Goal: Information Seeking & Learning: Check status

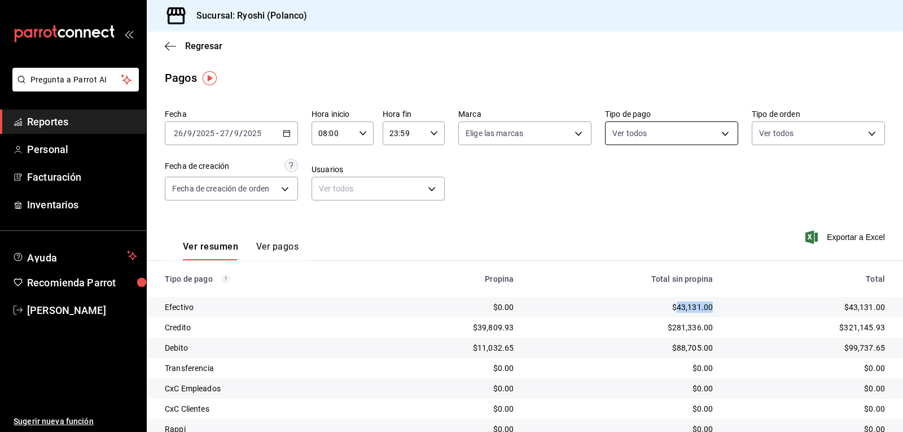
click at [728, 130] on body "Pregunta a Parrot AI Reportes Personal Facturación Inventarios Ayuda Recomienda…" at bounding box center [451, 216] width 903 height 432
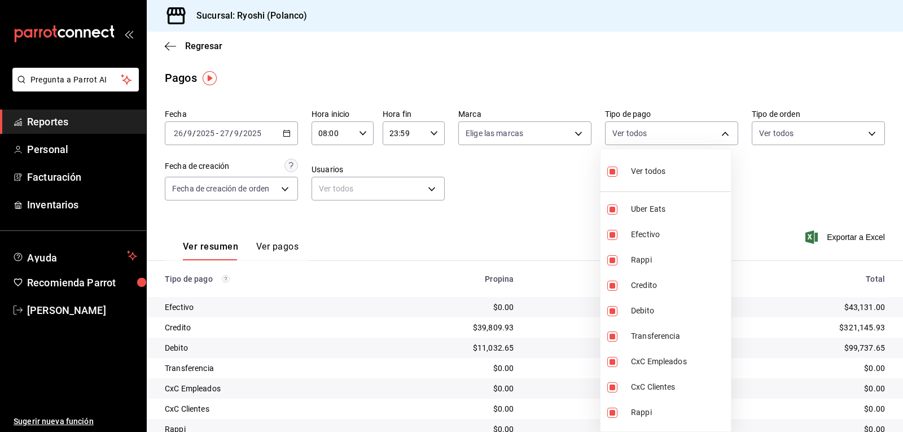
click at [615, 172] on input "checkbox" at bounding box center [612, 172] width 10 height 10
checkbox input "false"
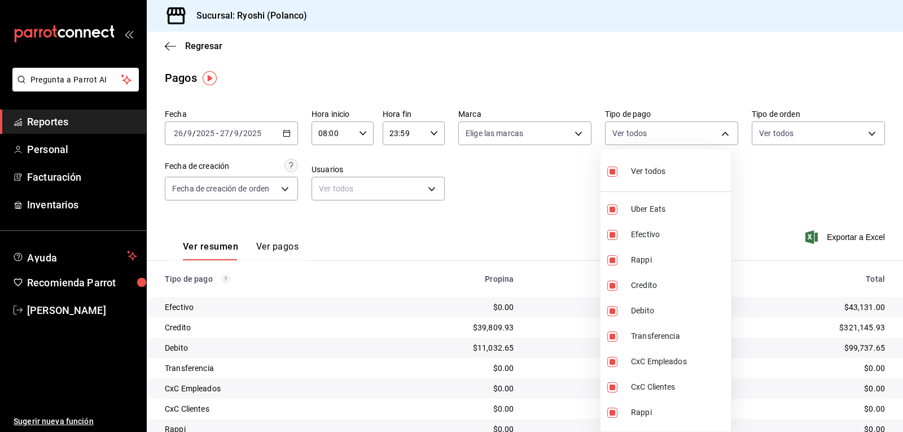
checkbox input "false"
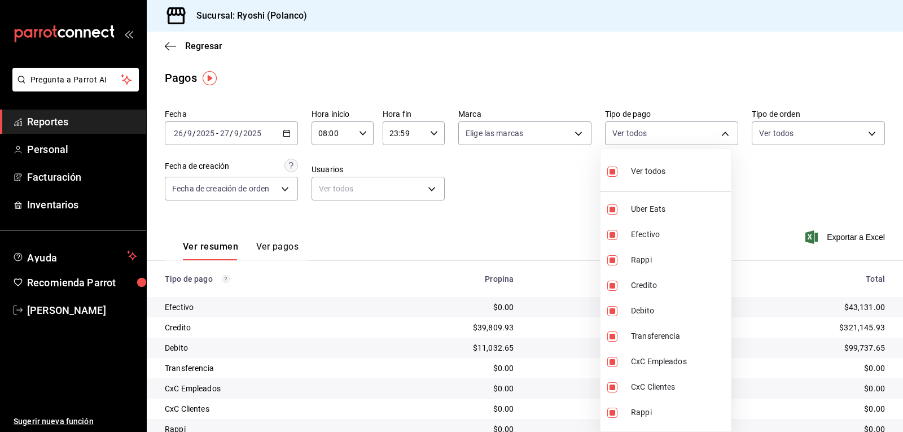
checkbox input "false"
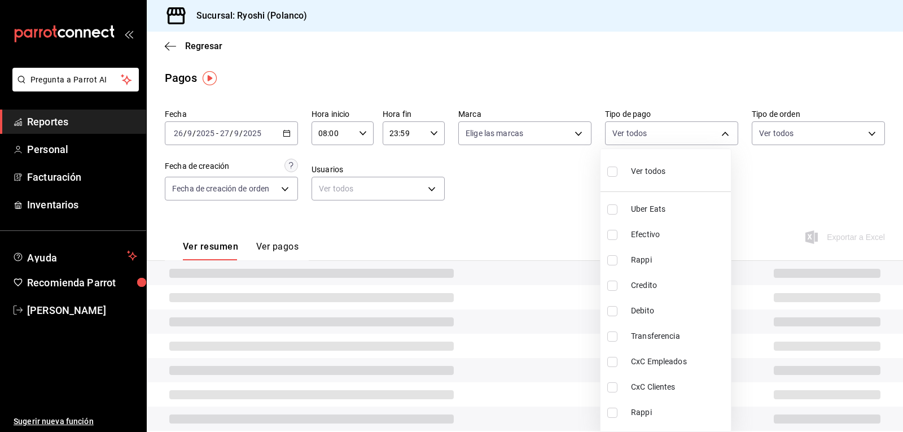
click at [615, 172] on input "checkbox" at bounding box center [612, 172] width 10 height 10
checkbox input "true"
type input "05751dd8-6818-4a8c-b9fb-c7f7071b72fb,789b4605-08e0-4dfe-9865-94468e2c17aa,03400…"
checkbox input "true"
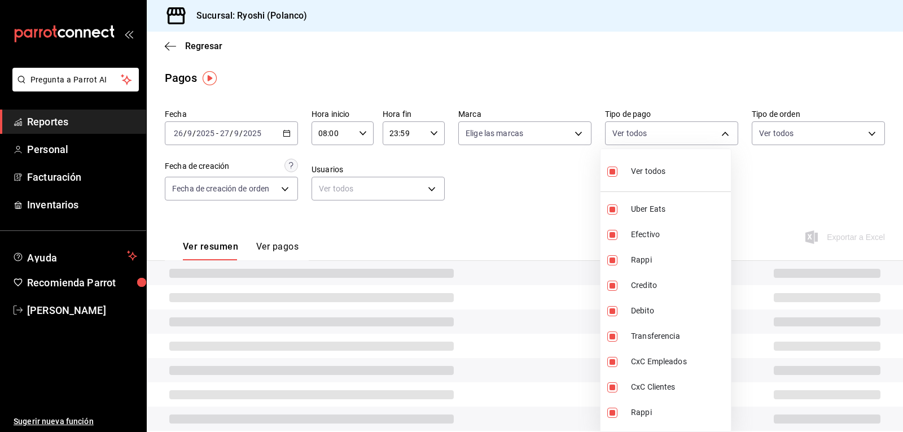
checkbox input "true"
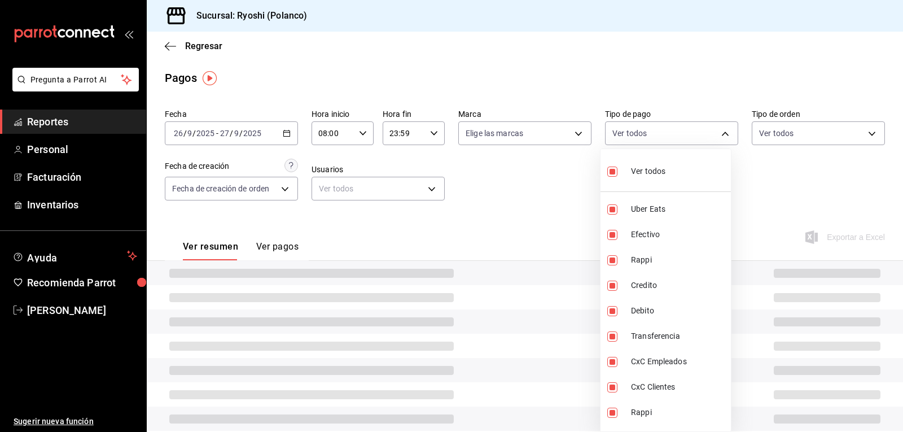
checkbox input "true"
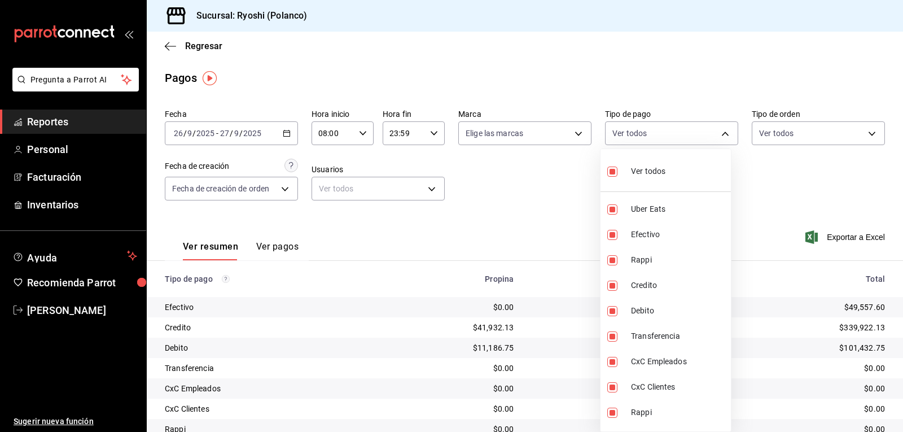
click at [541, 195] on div at bounding box center [451, 216] width 903 height 432
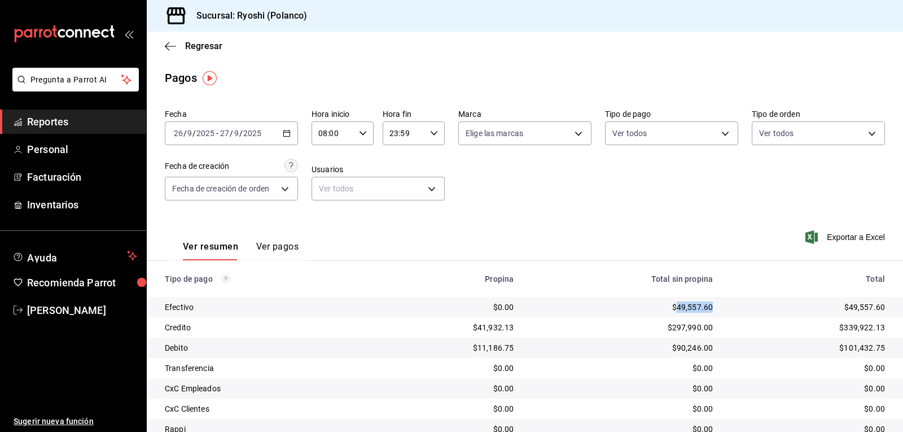
drag, startPoint x: 670, startPoint y: 303, endPoint x: 712, endPoint y: 305, distance: 42.4
click at [712, 305] on td "$49,557.60" at bounding box center [622, 307] width 199 height 20
copy div "49,557.60"
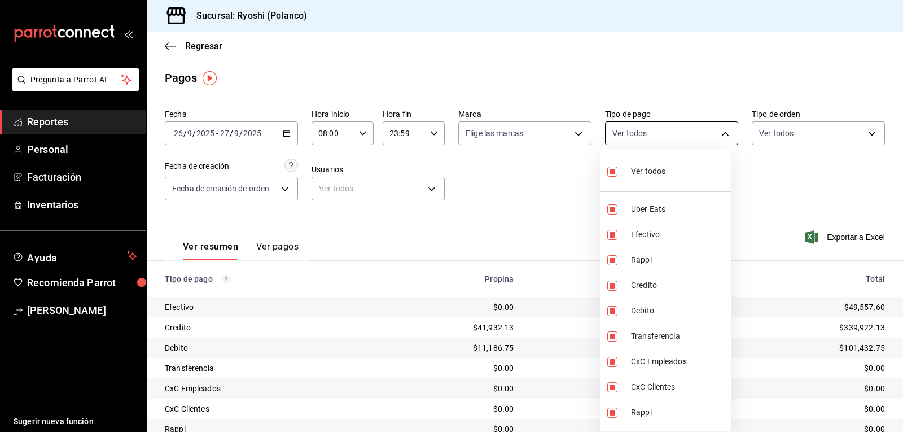
click at [716, 134] on body "Pregunta a Parrot AI Reportes Personal Facturación Inventarios Ayuda Recomienda…" at bounding box center [451, 216] width 903 height 432
click at [612, 278] on li "Credito" at bounding box center [666, 285] width 130 height 25
type input "05751dd8-6818-4a8c-b9fb-c7f7071b72fb,789b4605-08e0-4dfe-9865-94468e2c17aa,03400…"
checkbox input "false"
click at [613, 283] on input "checkbox" at bounding box center [612, 286] width 10 height 10
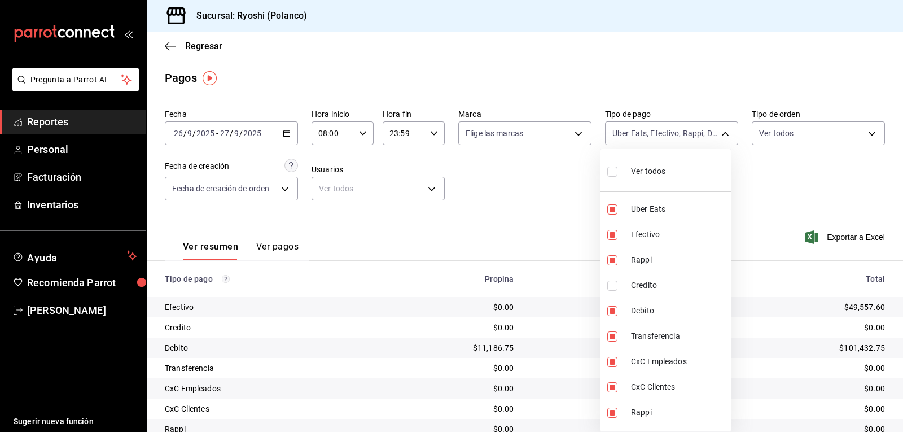
checkbox input "true"
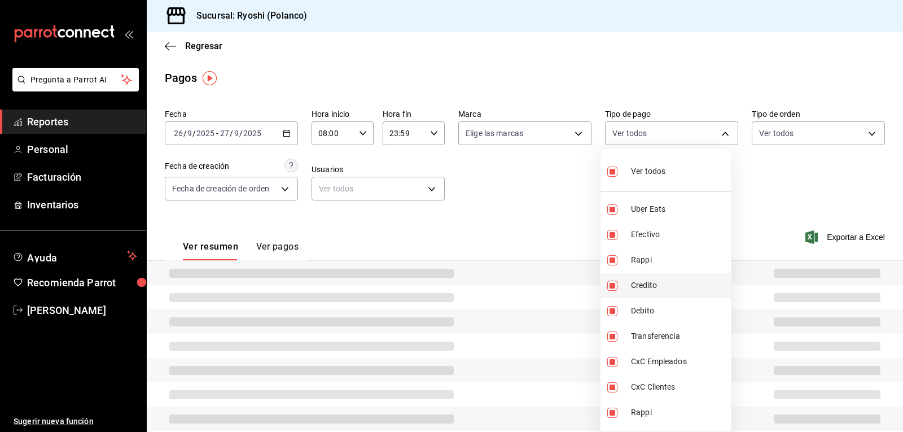
type input "05751dd8-6818-4a8c-b9fb-c7f7071b72fb,789b4605-08e0-4dfe-9865-94468e2c17aa,03400…"
checkbox input "true"
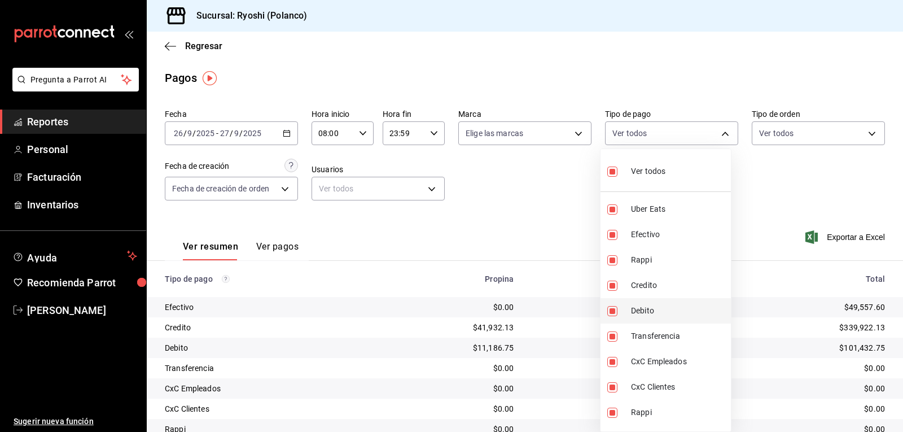
click at [610, 312] on input "checkbox" at bounding box center [612, 311] width 10 height 10
checkbox input "false"
type input "05751dd8-6818-4a8c-b9fb-c7f7071b72fb,789b4605-08e0-4dfe-9865-94468e2c17aa,03400…"
checkbox input "false"
drag, startPoint x: 607, startPoint y: 282, endPoint x: 610, endPoint y: 287, distance: 6.3
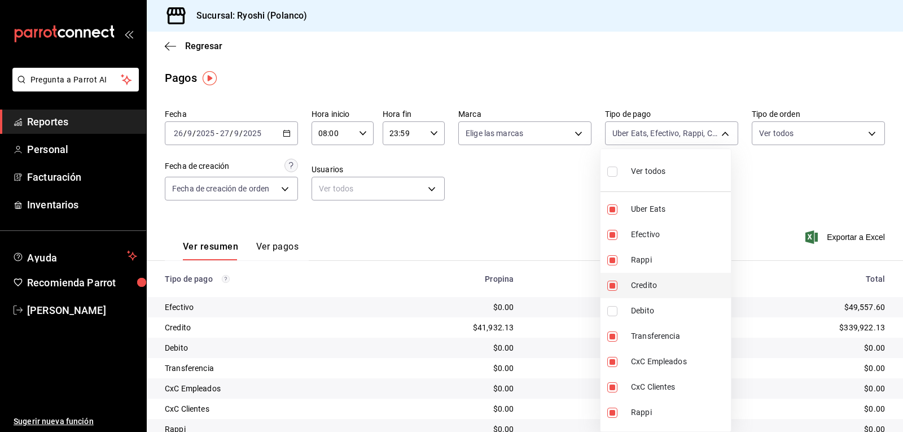
click at [609, 291] on li "Credito" at bounding box center [666, 285] width 130 height 25
type input "05751dd8-6818-4a8c-b9fb-c7f7071b72fb,789b4605-08e0-4dfe-9865-94468e2c17aa,03400…"
checkbox input "false"
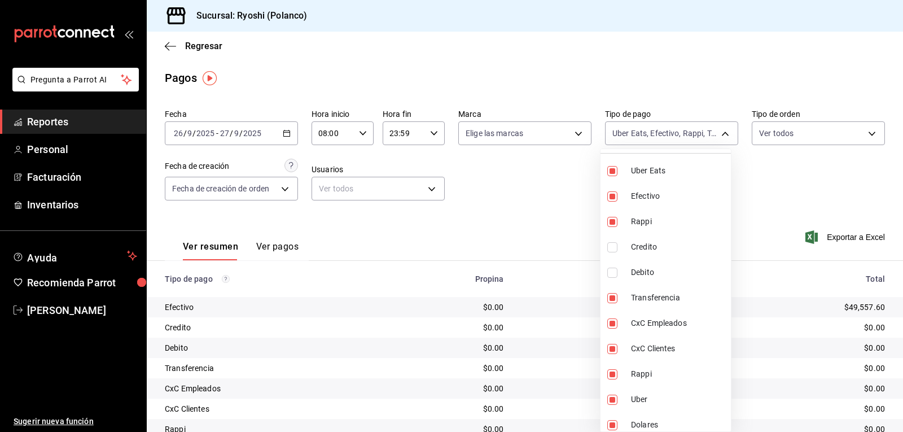
scroll to position [45, 0]
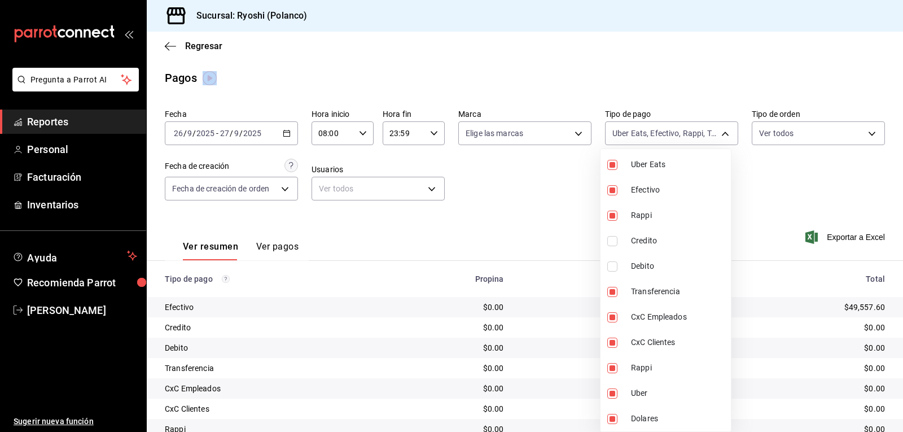
drag, startPoint x: 731, startPoint y: 322, endPoint x: 753, endPoint y: 398, distance: 78.8
click at [751, 431] on html "Pregunta a Parrot AI Reportes Personal Facturación Inventarios Ayuda Recomienda…" at bounding box center [451, 216] width 903 height 432
drag, startPoint x: 694, startPoint y: 202, endPoint x: 685, endPoint y: 261, distance: 60.5
click at [689, 265] on ul "Ver todos Uber Eats Efectivo Rappi Credito Debito Transferencia CxC Empleados C…" at bounding box center [666, 245] width 130 height 282
click at [72, 178] on div at bounding box center [451, 216] width 903 height 432
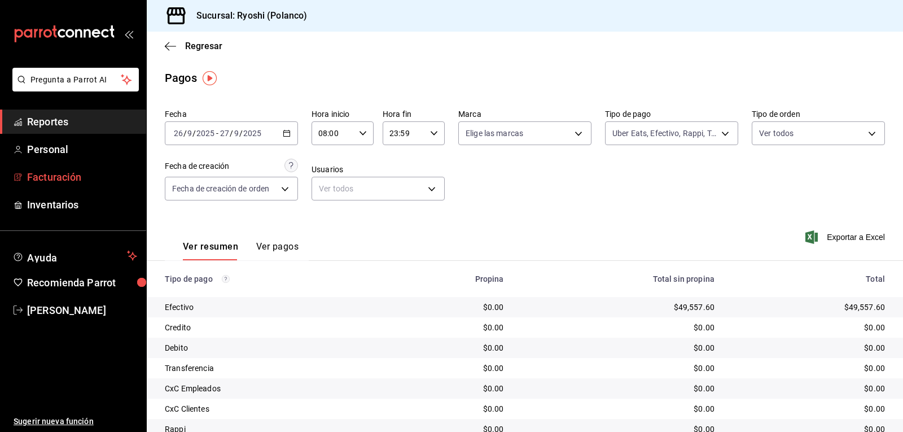
click at [69, 172] on span "Facturación" at bounding box center [82, 176] width 110 height 15
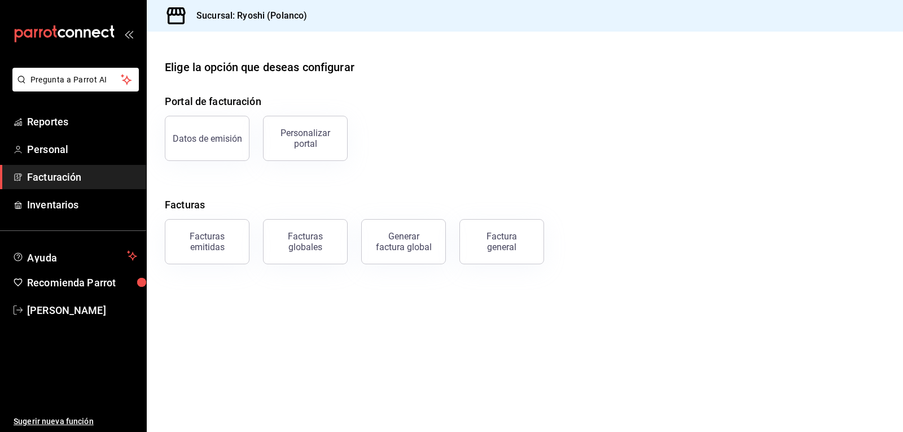
click at [53, 170] on span "Facturación" at bounding box center [82, 176] width 110 height 15
click at [63, 112] on link "Reportes" at bounding box center [73, 122] width 146 height 24
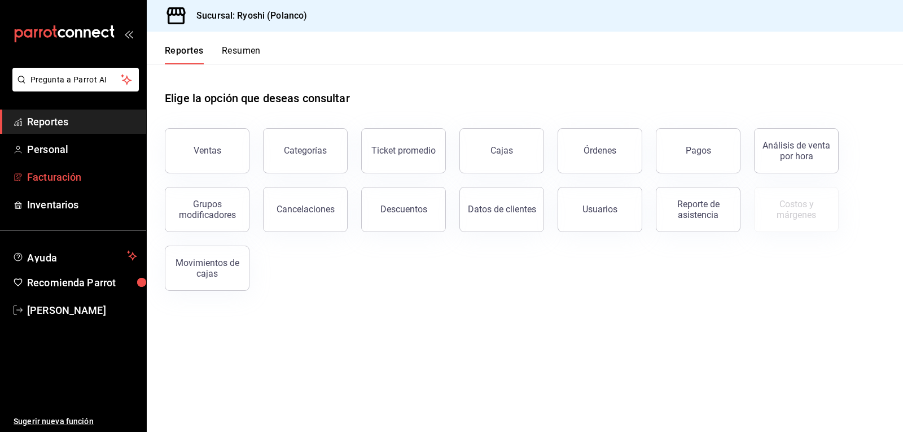
click at [42, 173] on span "Facturación" at bounding box center [82, 176] width 110 height 15
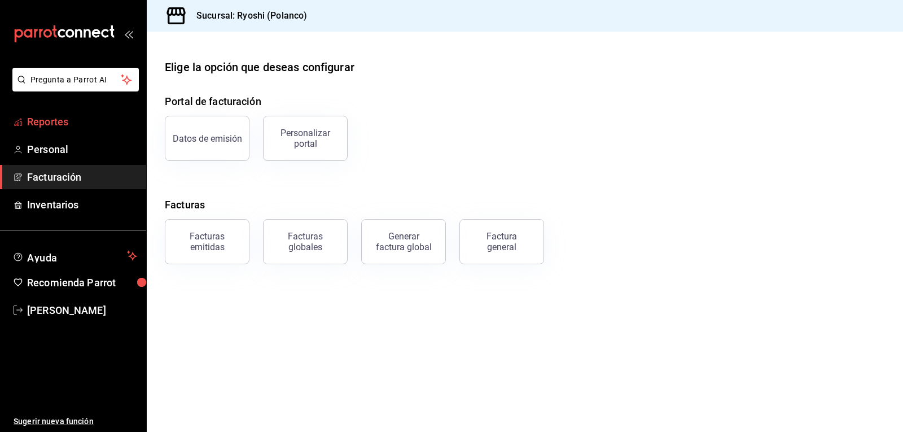
click at [53, 120] on span "Reportes" at bounding box center [82, 121] width 110 height 15
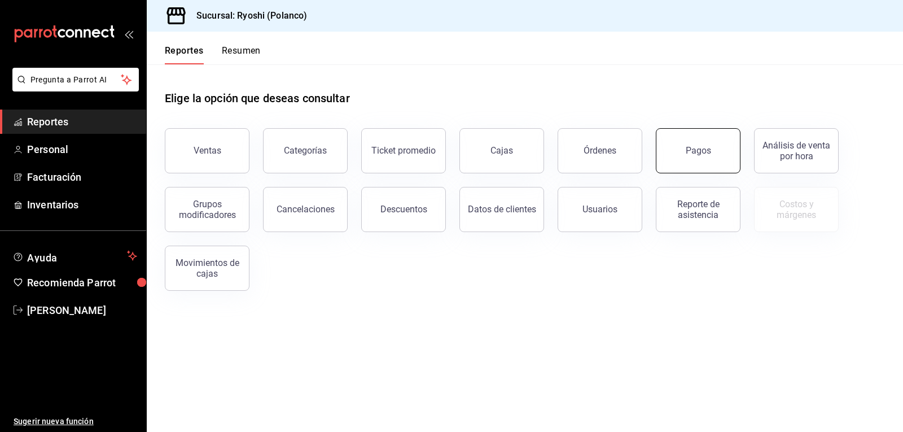
click at [693, 156] on button "Pagos" at bounding box center [698, 150] width 85 height 45
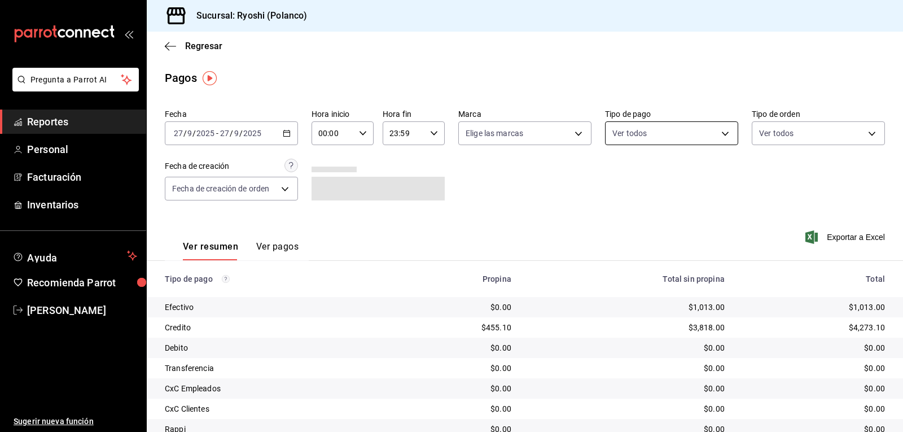
click at [717, 132] on body "Pregunta a Parrot AI Reportes Personal Facturación Inventarios Ayuda Recomienda…" at bounding box center [451, 216] width 903 height 432
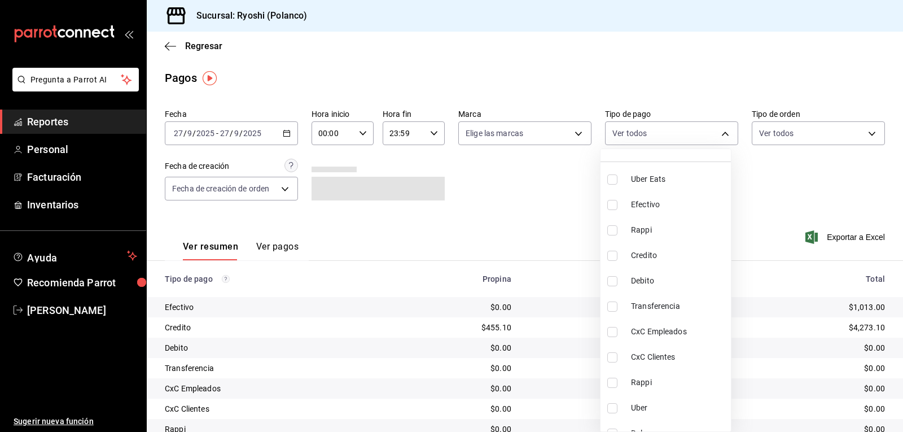
scroll to position [45, 0]
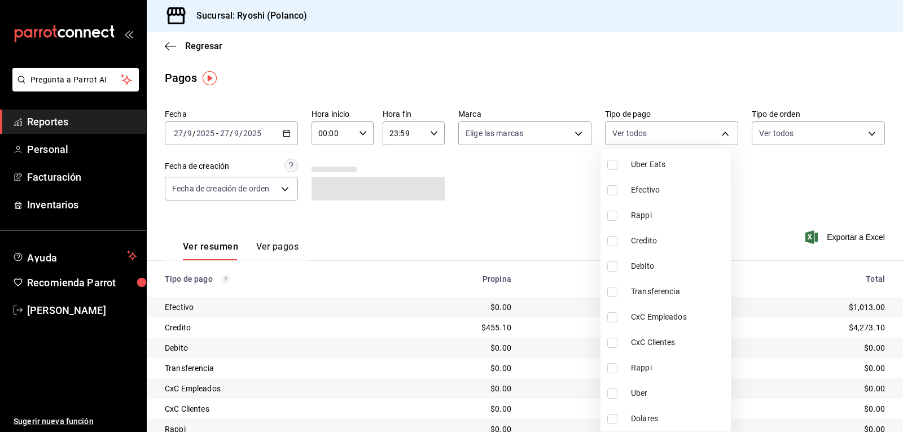
click at [284, 130] on div at bounding box center [451, 216] width 903 height 432
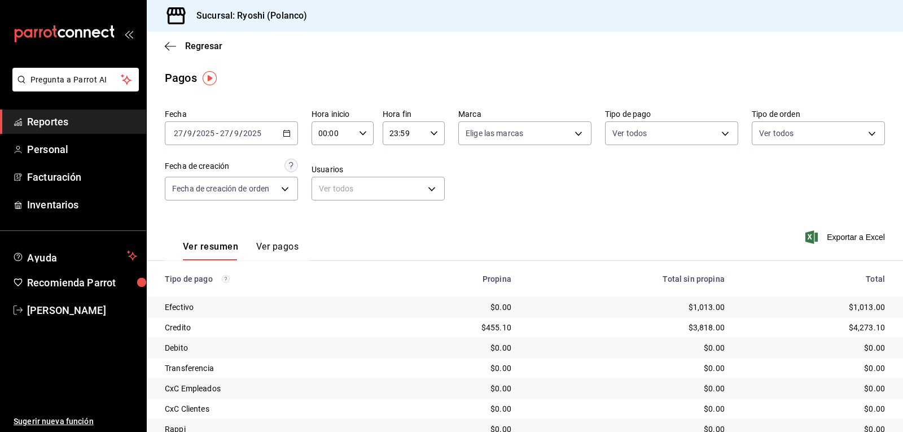
click at [288, 132] on \(Stroke\) "button" at bounding box center [286, 133] width 7 height 6
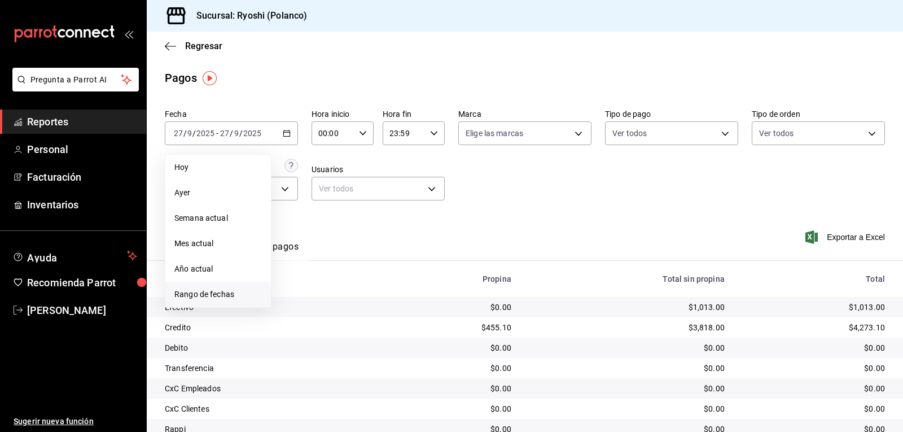
click at [226, 290] on span "Rango de fechas" at bounding box center [218, 294] width 88 height 12
click at [373, 282] on abbr "26" at bounding box center [374, 283] width 7 height 8
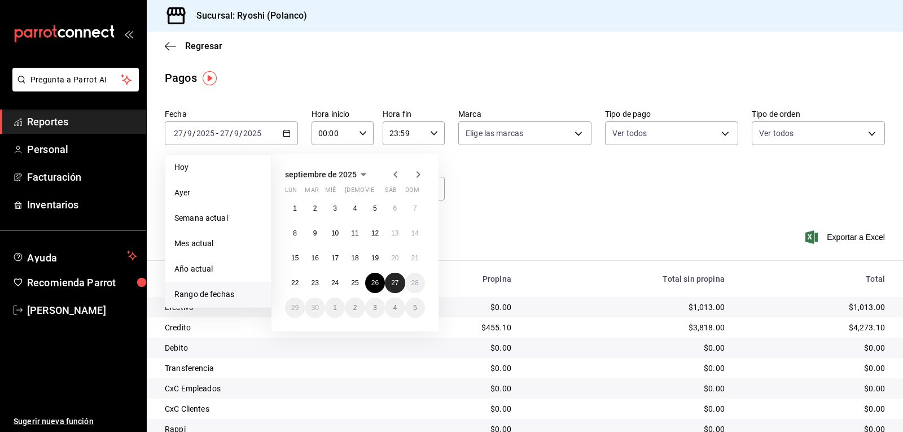
click at [398, 282] on abbr "27" at bounding box center [394, 283] width 7 height 8
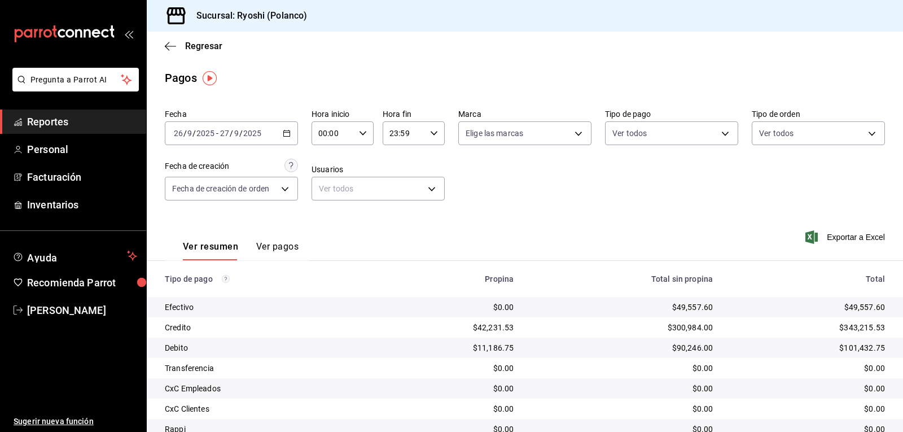
click at [365, 135] on div "00:00 Hora inicio" at bounding box center [343, 133] width 62 height 24
click at [327, 212] on span "04" at bounding box center [325, 213] width 13 height 9
type input "04:00"
click at [719, 132] on div at bounding box center [451, 216] width 903 height 432
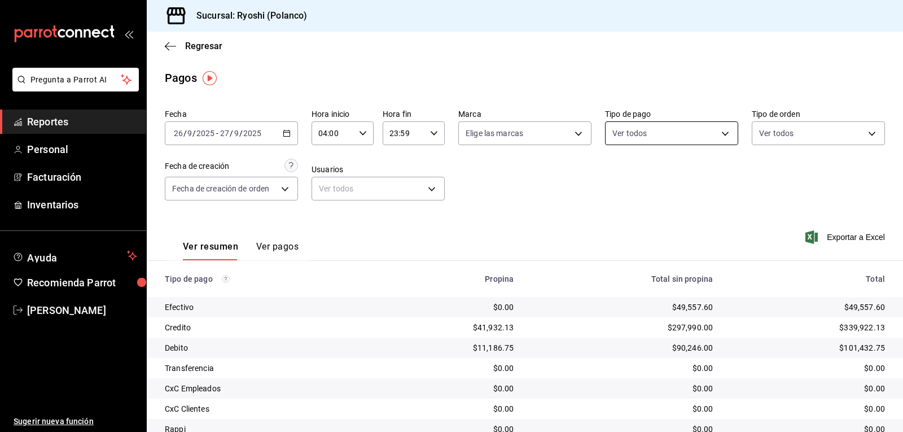
click at [724, 132] on body "Pregunta a Parrot AI Reportes Personal Facturación Inventarios Ayuda Recomienda…" at bounding box center [451, 216] width 903 height 432
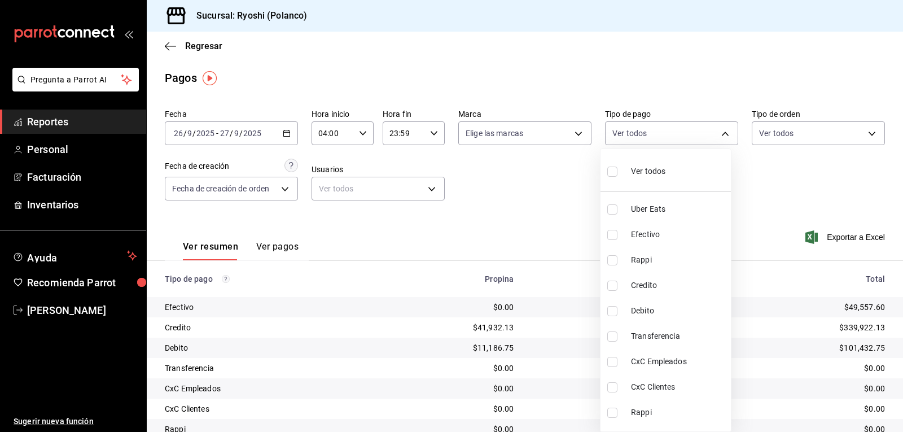
click at [610, 282] on input "checkbox" at bounding box center [612, 286] width 10 height 10
checkbox input "true"
type input "9b0685d2-7f5d-4ede-a6b4-58a2ffcbf3cd"
click at [613, 308] on input "checkbox" at bounding box center [612, 311] width 10 height 10
checkbox input "true"
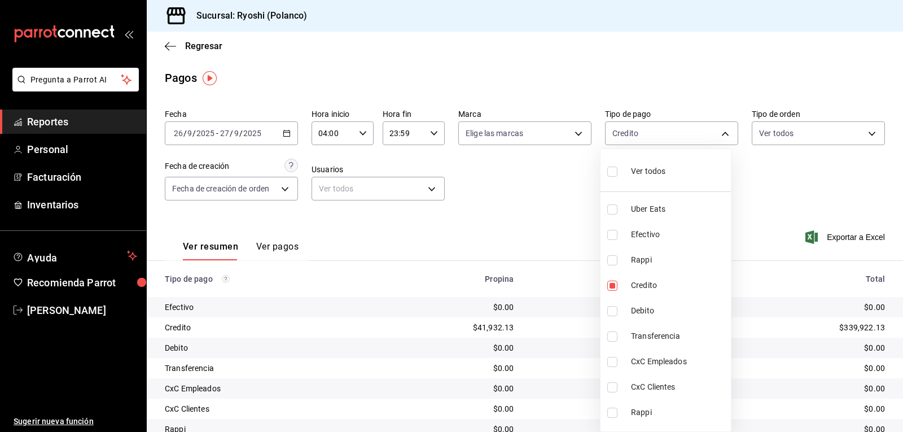
type input "9b0685d2-7f5d-4ede-a6b4-58a2ffcbf3cd,4fc1f123-1106-4d46-a6dc-4994d0550367"
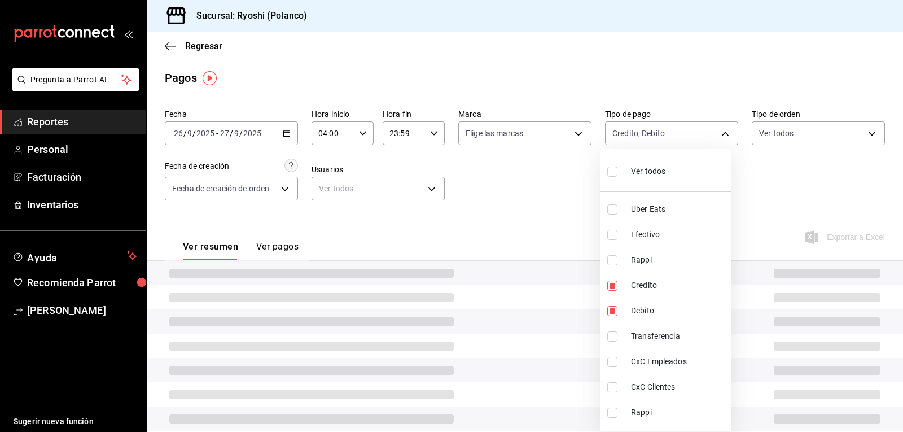
click at [573, 308] on div at bounding box center [451, 216] width 903 height 432
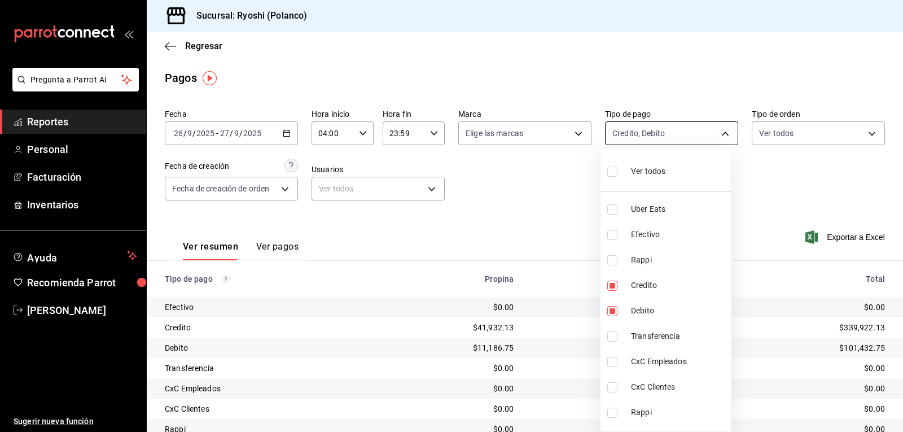
click at [718, 133] on body "Pregunta a Parrot AI Reportes Personal Facturación Inventarios Ayuda Recomienda…" at bounding box center [451, 216] width 903 height 432
click at [607, 173] on input "checkbox" at bounding box center [612, 172] width 10 height 10
checkbox input "true"
type input "05751dd8-6818-4a8c-b9fb-c7f7071b72fb,789b4605-08e0-4dfe-9865-94468e2c17aa,03400…"
checkbox input "true"
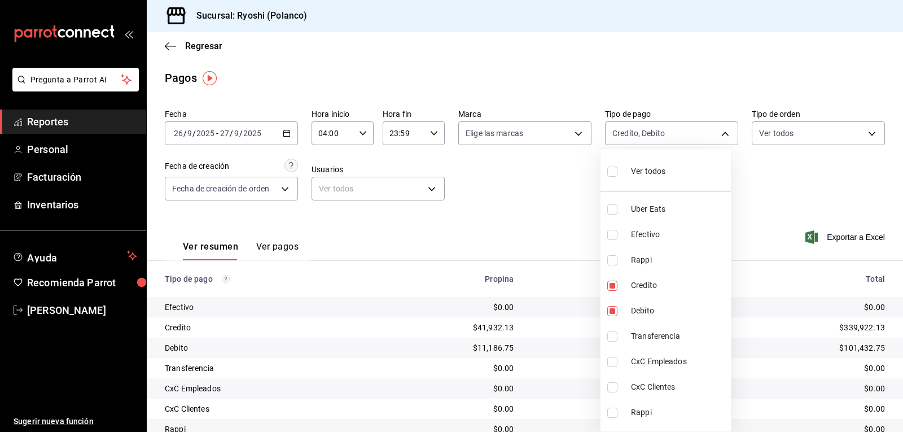
checkbox input "true"
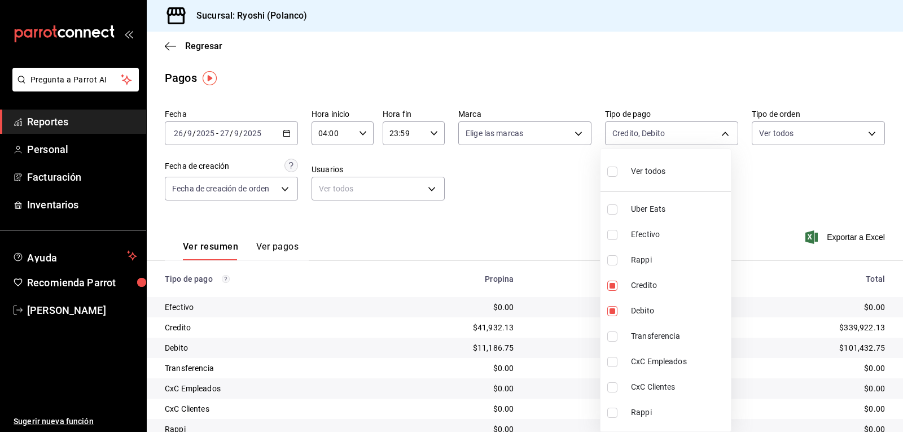
checkbox input "true"
click at [559, 323] on div at bounding box center [451, 216] width 903 height 432
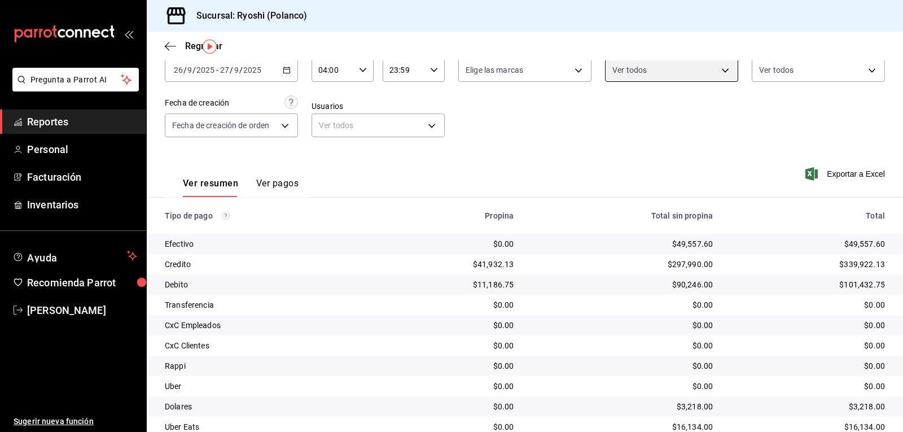
scroll to position [128, 0]
